Goal: Navigation & Orientation: Go to known website

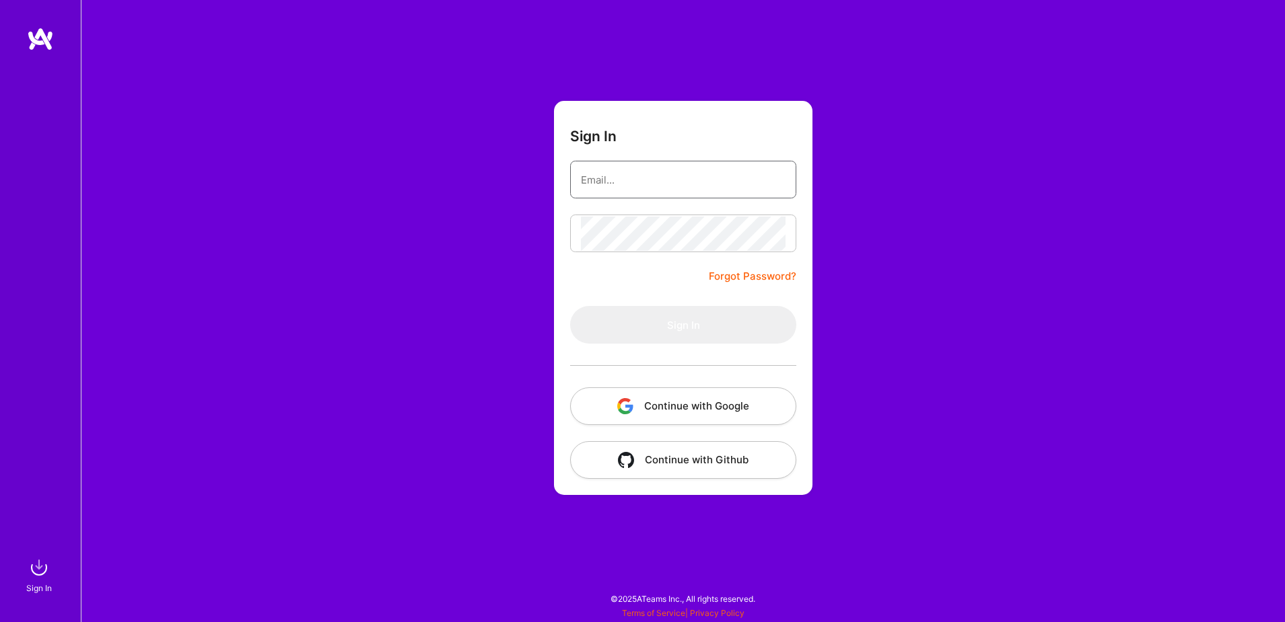
type input "[EMAIL_ADDRESS][DOMAIN_NAME]"
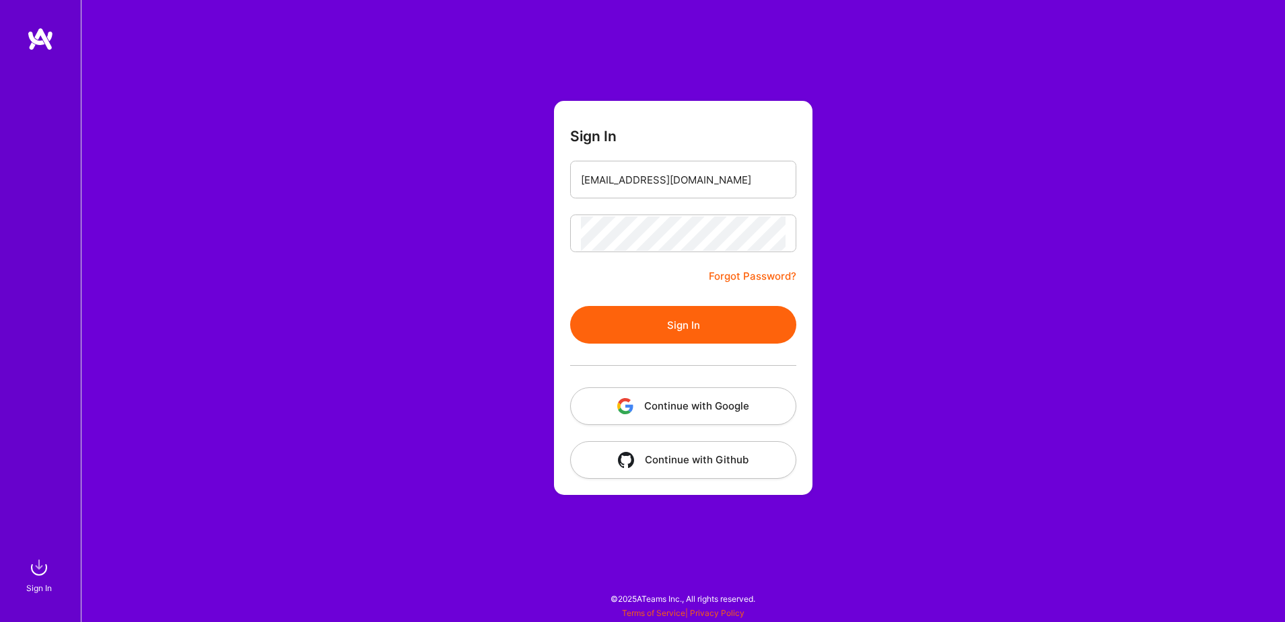
click at [724, 400] on button "Continue with Google" at bounding box center [683, 407] width 226 height 38
